Goal: Find specific page/section: Find specific page/section

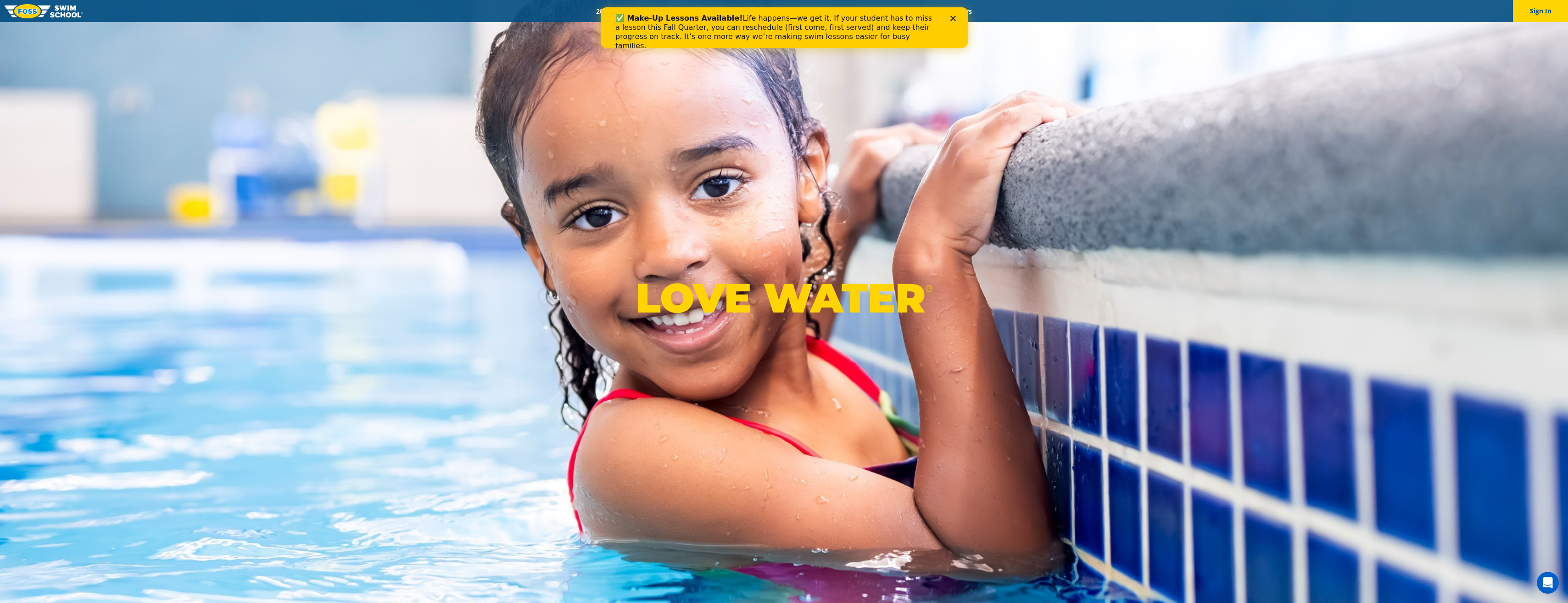
click at [952, 17] on icon "Close" at bounding box center [953, 18] width 5 height 5
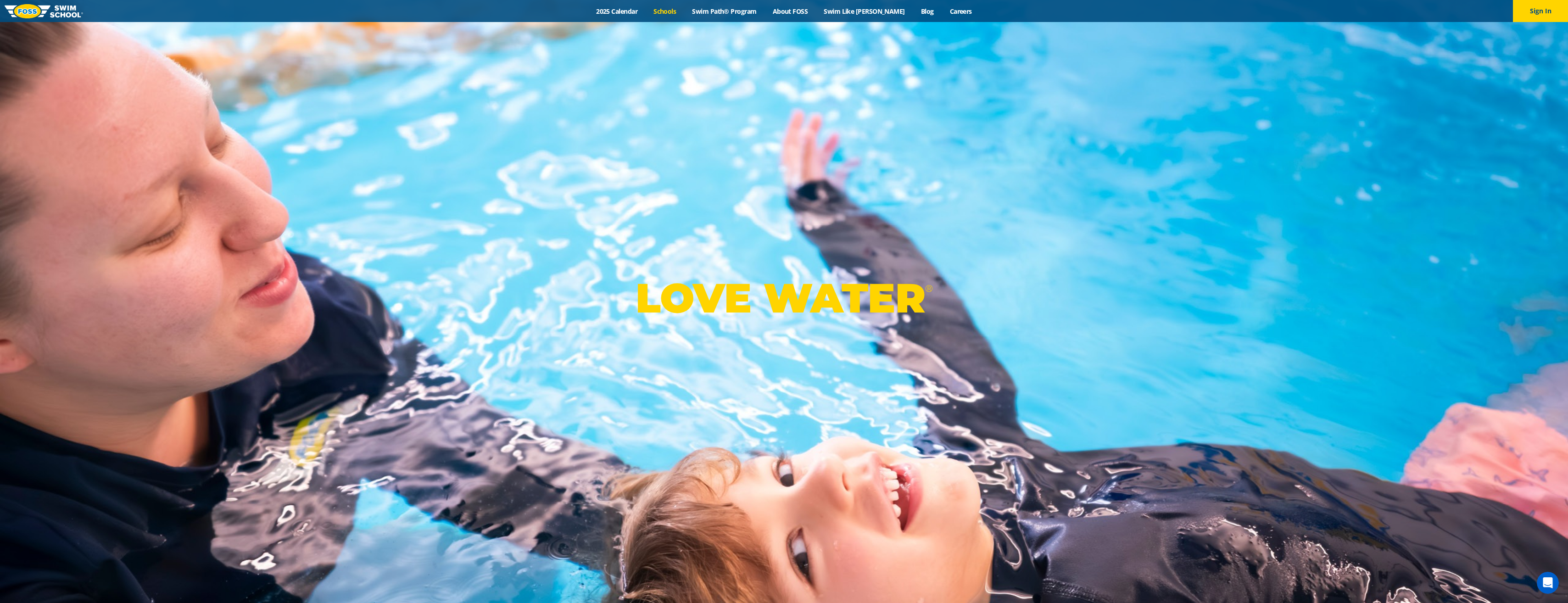
click at [678, 10] on link "Schools" at bounding box center [665, 11] width 38 height 9
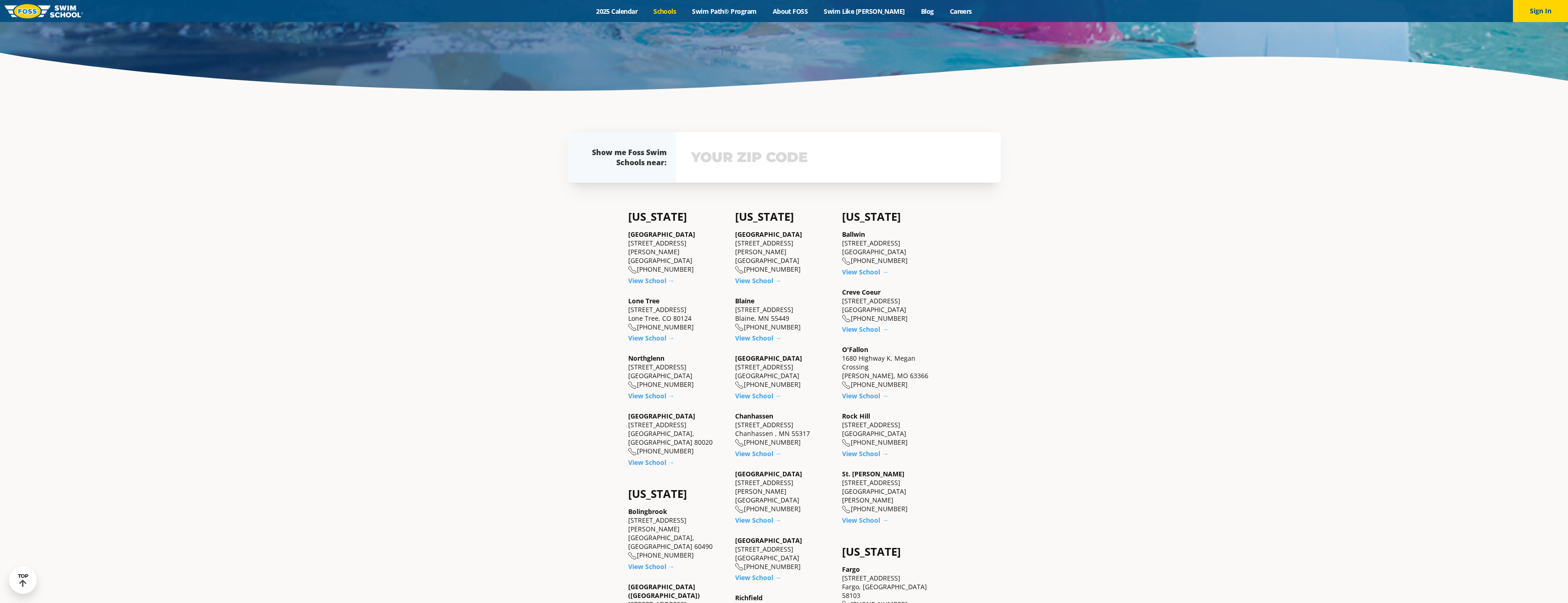
scroll to position [321, 0]
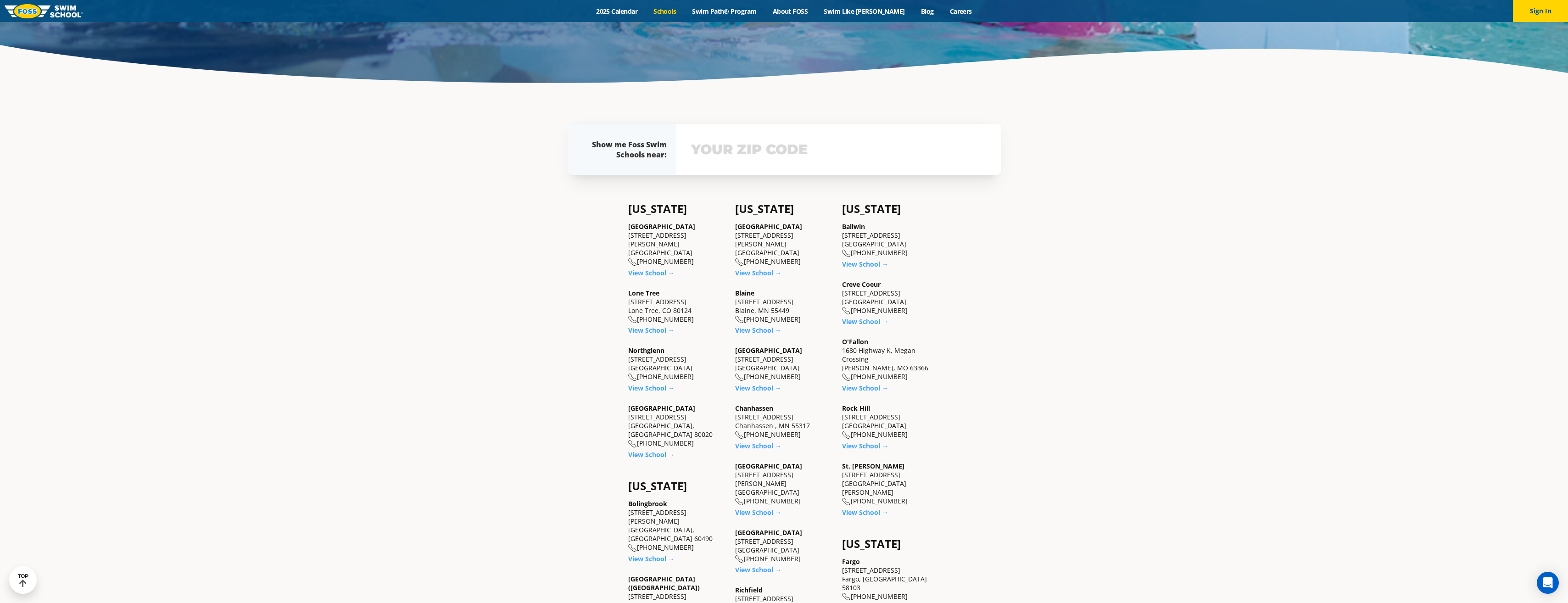
drag, startPoint x: 628, startPoint y: 408, endPoint x: 698, endPoint y: 417, distance: 70.6
click at [698, 417] on div "Westminster 6815 W. 88th Avenue Westminster, CO 80020 (983) 203-0300" at bounding box center [677, 425] width 98 height 44
copy div "6815 W. 88th Avenue Westminster, CO 80020"
